Goal: Information Seeking & Learning: Learn about a topic

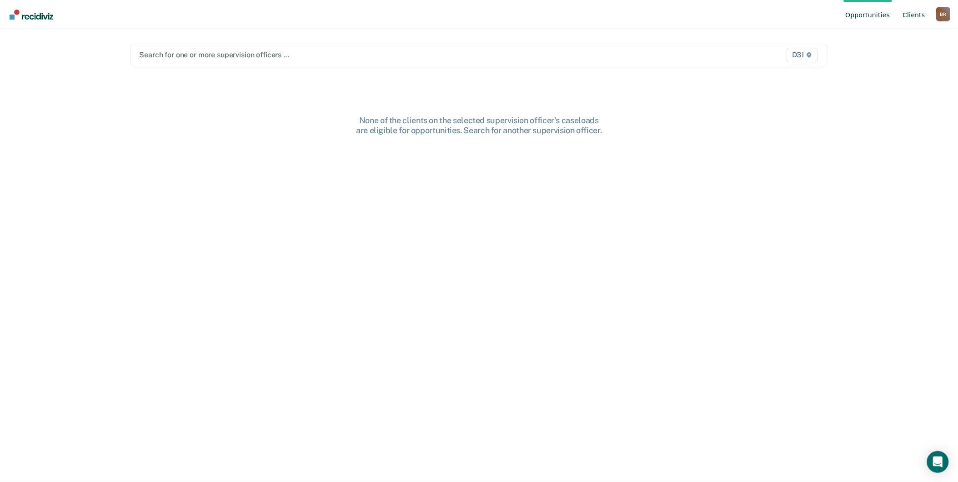
click at [911, 16] on link "Client s" at bounding box center [914, 14] width 26 height 29
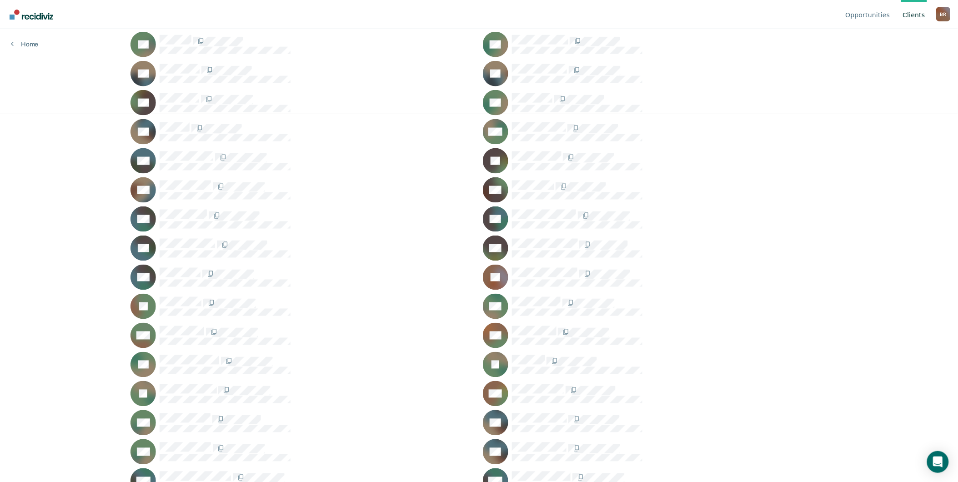
scroll to position [353, 0]
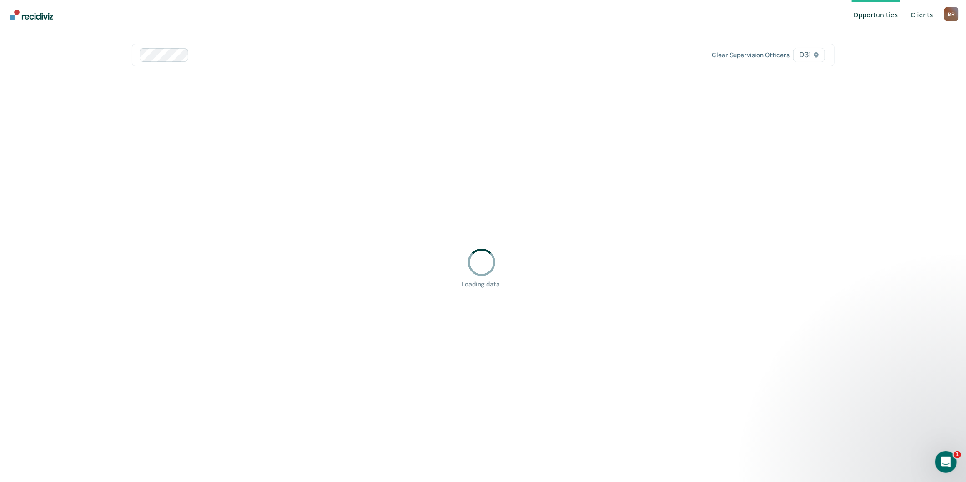
click at [929, 13] on link "Client s" at bounding box center [922, 14] width 26 height 29
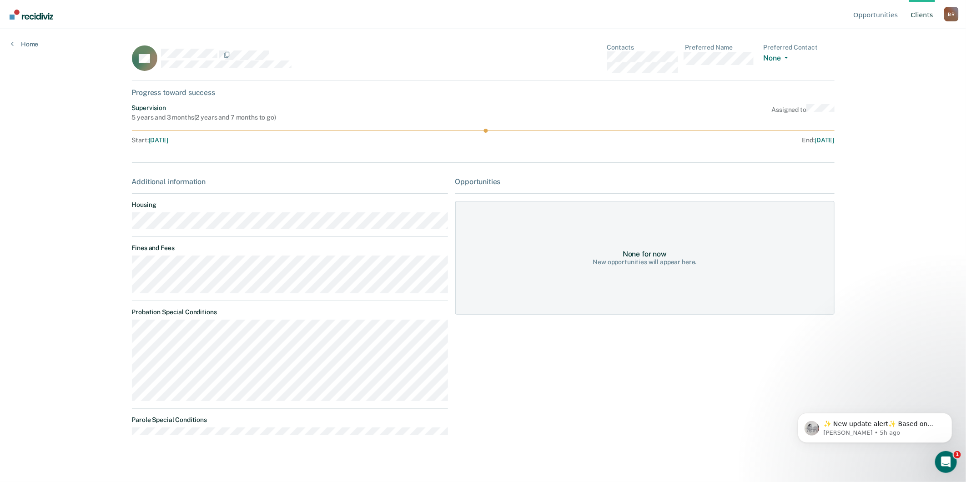
click at [924, 15] on link "Client s" at bounding box center [922, 14] width 26 height 29
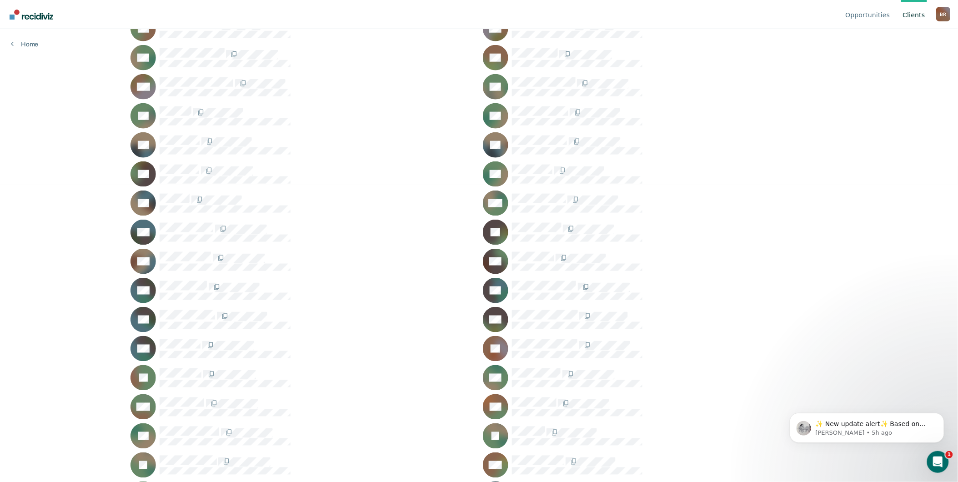
scroll to position [303, 0]
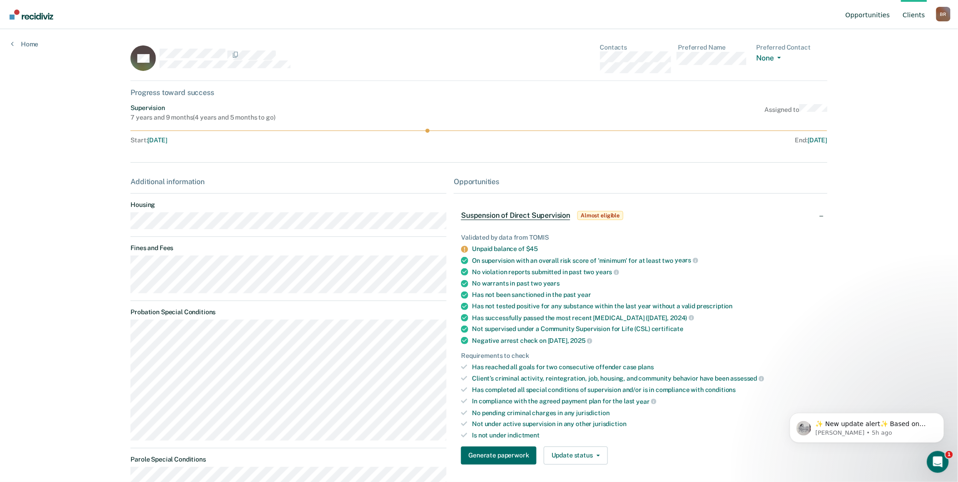
click at [861, 13] on link "Opportunities" at bounding box center [868, 14] width 48 height 29
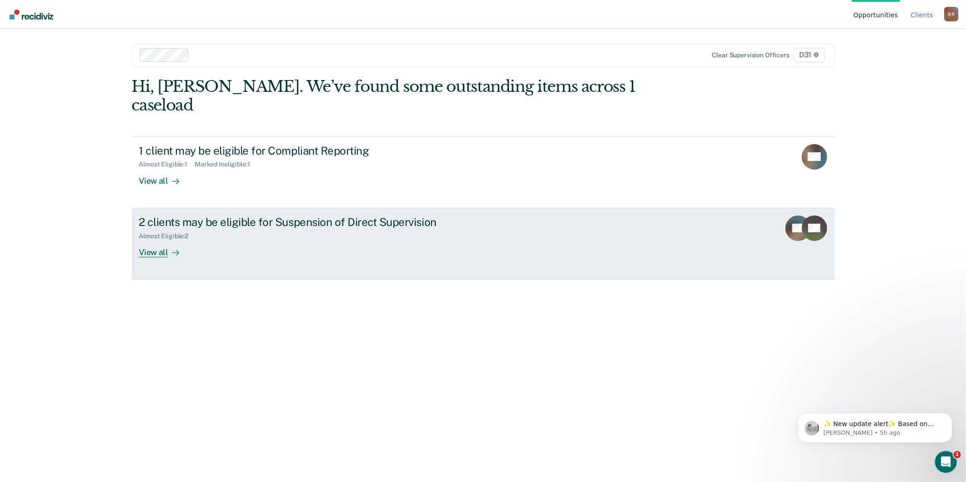
click at [144, 241] on link "2 clients may be eligible for Suspension of Direct Supervision Almost Eligible …" at bounding box center [483, 243] width 703 height 71
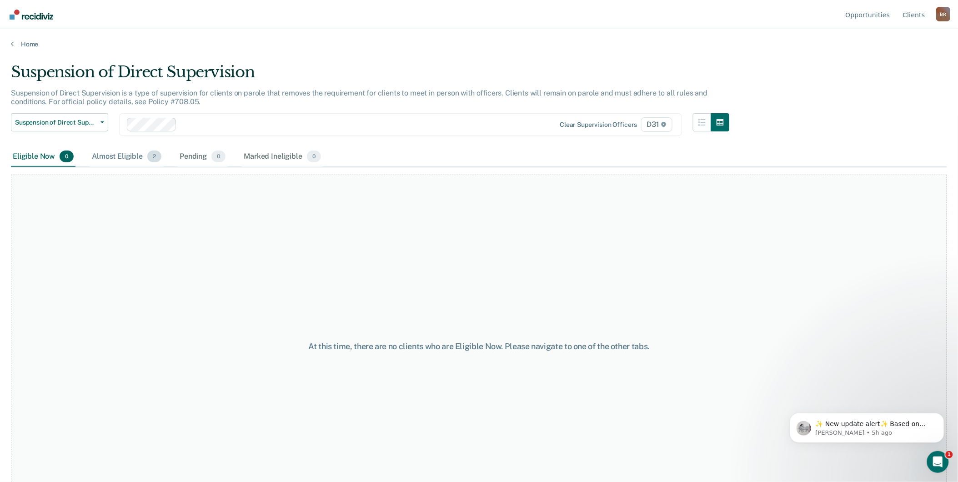
click at [129, 156] on div "Almost Eligible 2" at bounding box center [126, 157] width 73 height 20
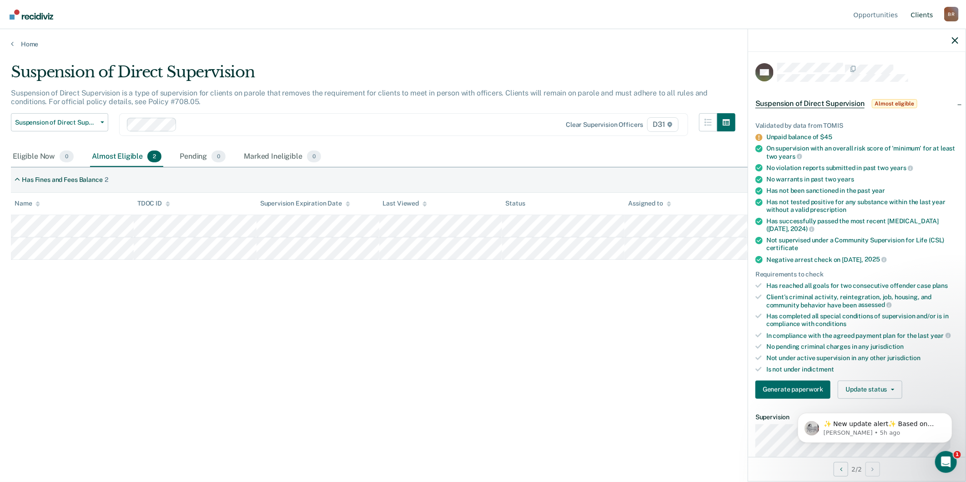
click at [922, 12] on link "Client s" at bounding box center [922, 14] width 26 height 29
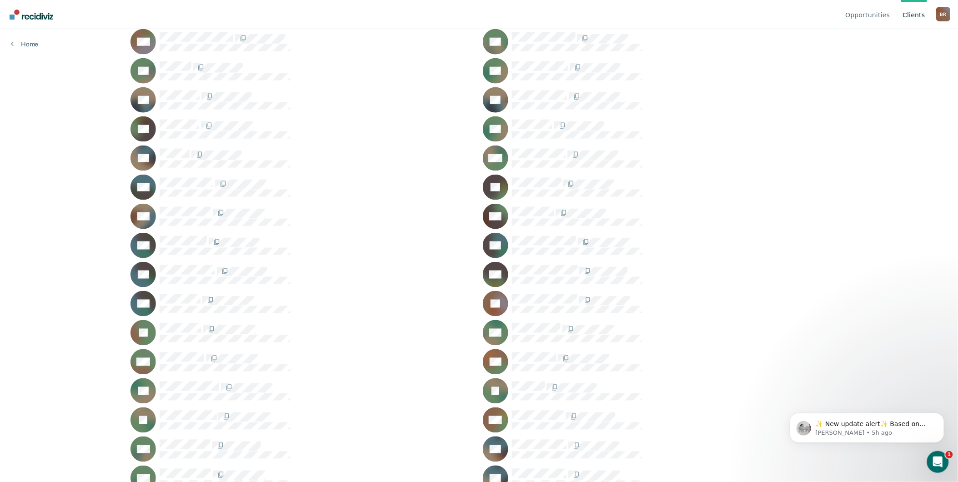
scroll to position [353, 0]
